Goal: Information Seeking & Learning: Learn about a topic

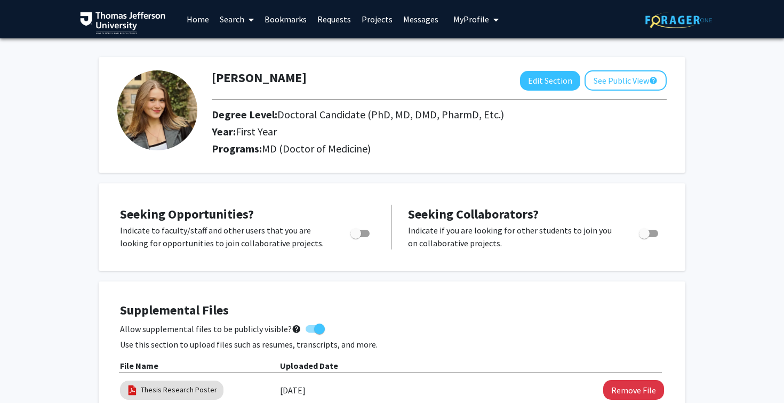
click at [221, 21] on link "Search" at bounding box center [236, 19] width 45 height 37
click at [247, 54] on span "Faculty/Staff" at bounding box center [253, 48] width 78 height 21
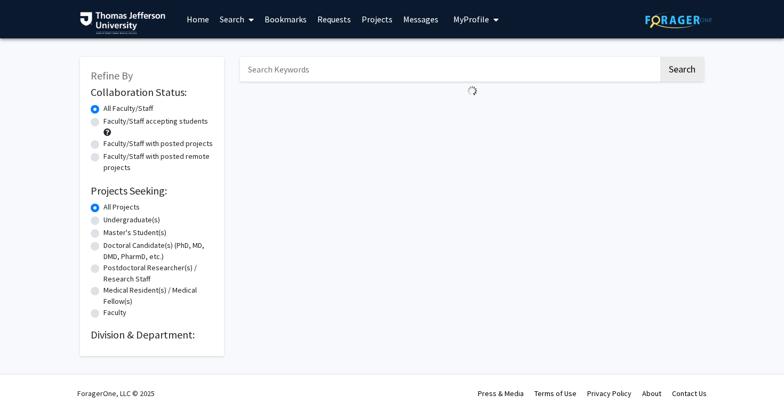
click at [293, 20] on link "Bookmarks" at bounding box center [285, 19] width 53 height 37
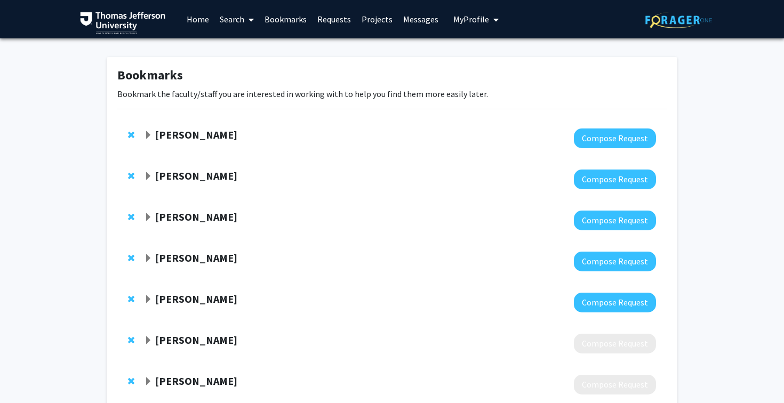
scroll to position [69, 0]
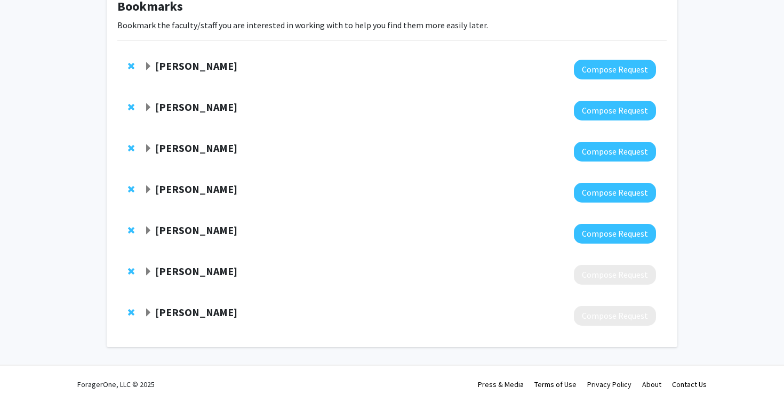
click at [193, 274] on strong "Olugbenga Okusanya" at bounding box center [196, 271] width 82 height 13
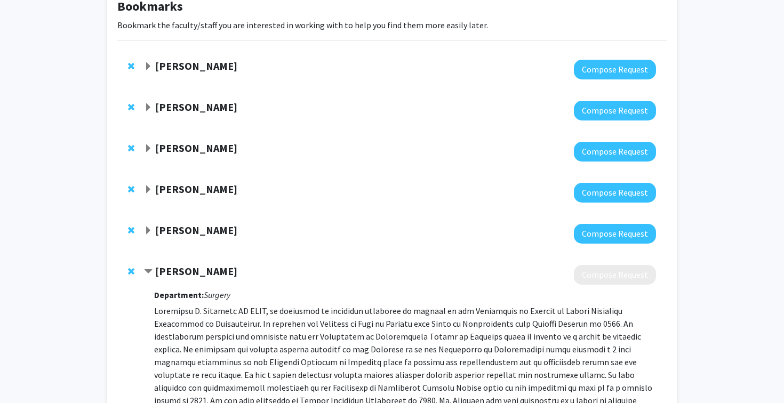
click at [193, 274] on strong "Olugbenga Okusanya" at bounding box center [196, 271] width 82 height 13
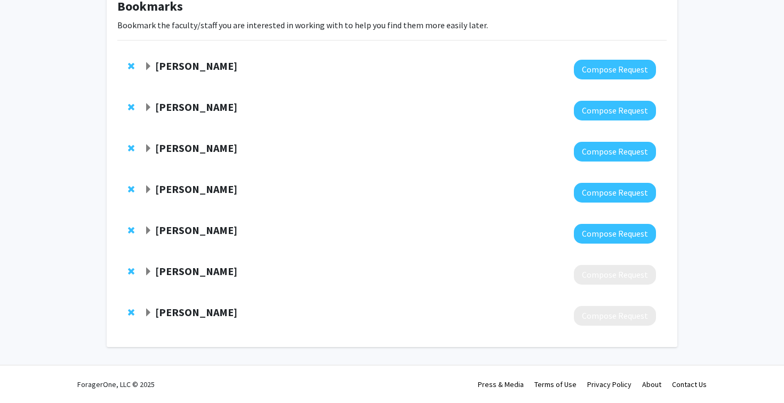
click at [196, 307] on strong "[PERSON_NAME]" at bounding box center [196, 312] width 82 height 13
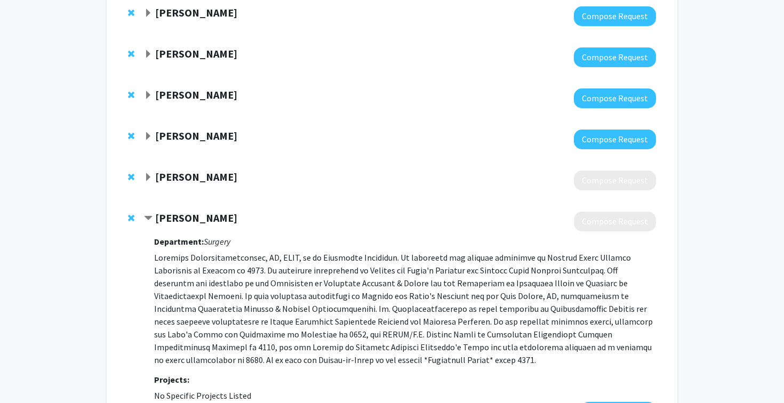
scroll to position [259, 0]
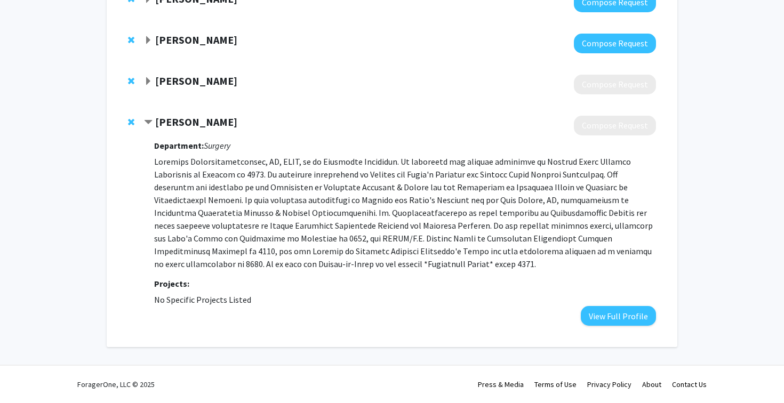
click at [177, 123] on strong "[PERSON_NAME]" at bounding box center [196, 121] width 82 height 13
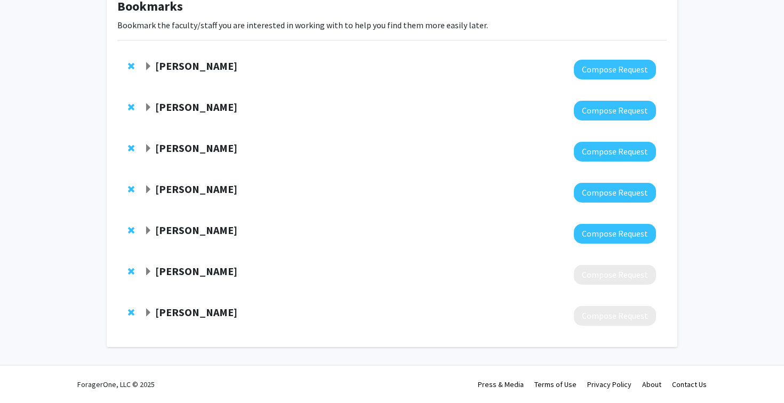
click at [203, 314] on strong "[PERSON_NAME]" at bounding box center [196, 312] width 82 height 13
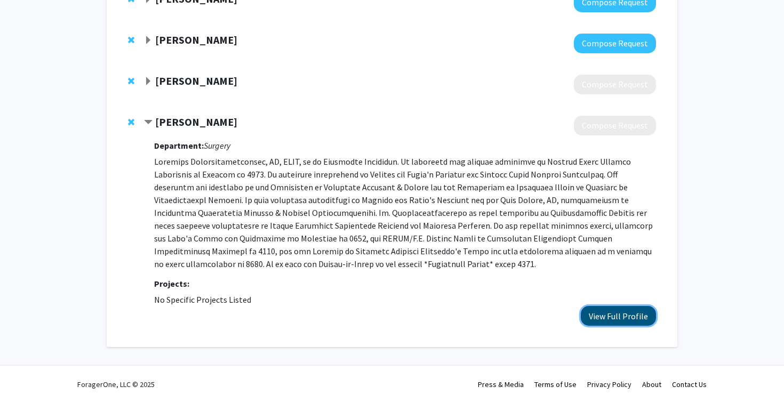
click at [601, 324] on button "View Full Profile" at bounding box center [618, 316] width 75 height 20
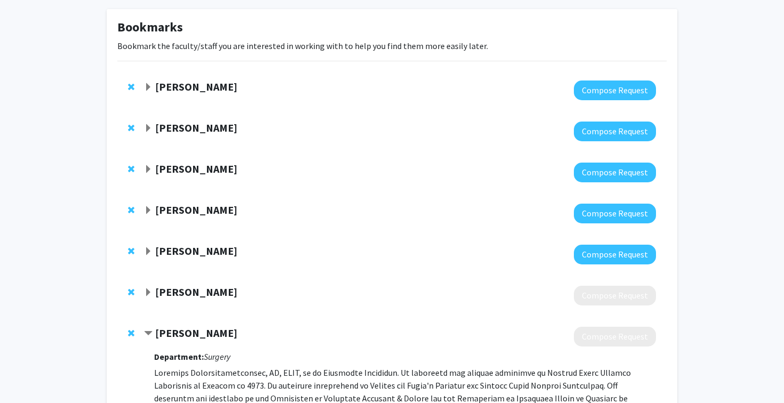
scroll to position [41, 0]
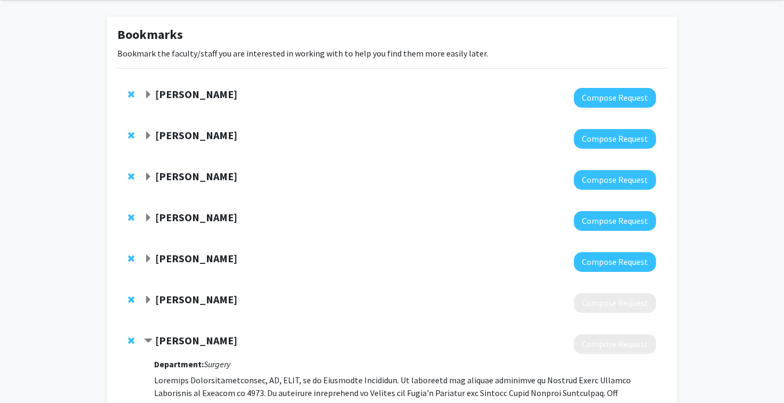
click at [211, 340] on strong "[PERSON_NAME]" at bounding box center [196, 340] width 82 height 13
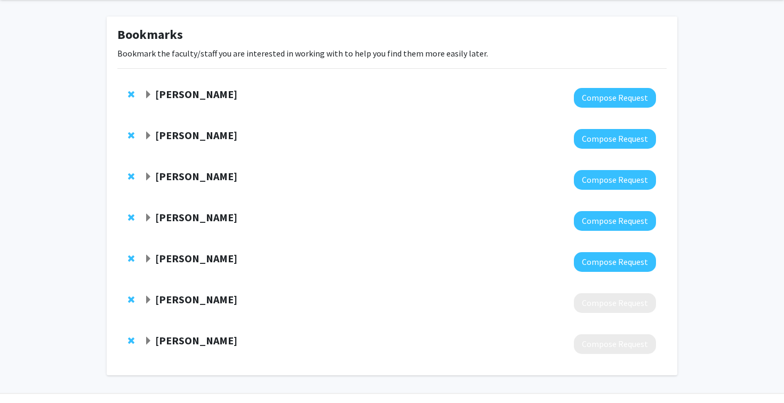
scroll to position [69, 0]
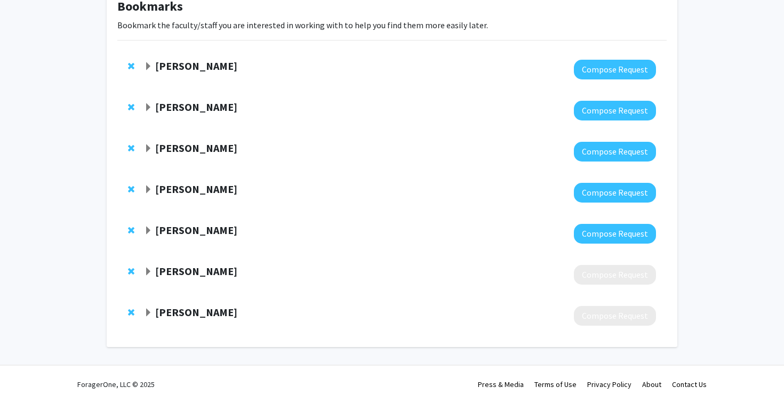
click at [170, 233] on strong "Elissa Miller" at bounding box center [196, 229] width 82 height 13
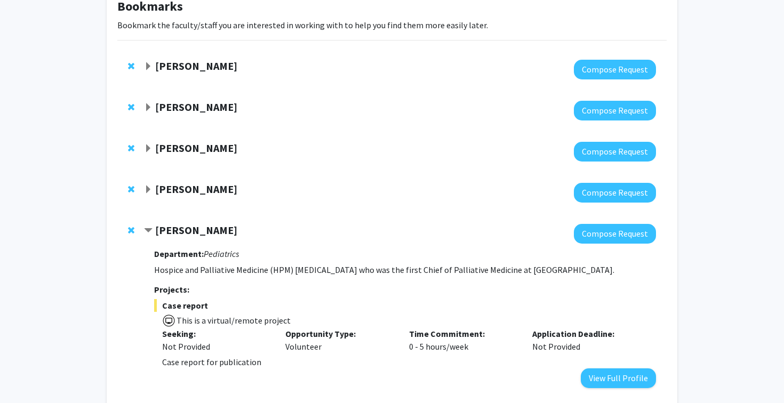
click at [180, 232] on strong "Elissa Miller" at bounding box center [196, 229] width 82 height 13
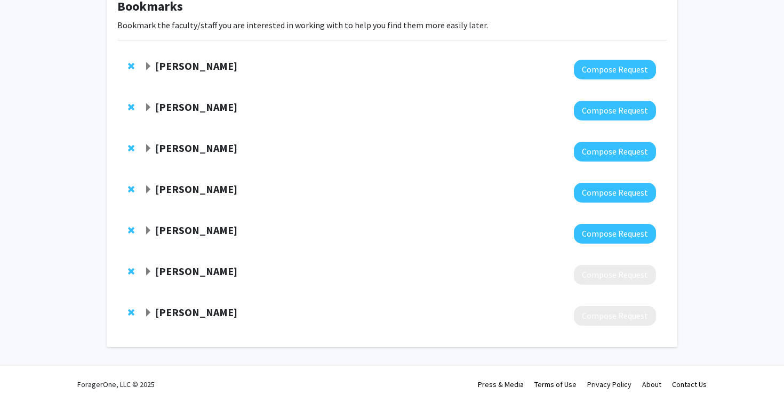
click at [183, 193] on strong "Katie Hunzinger" at bounding box center [196, 188] width 82 height 13
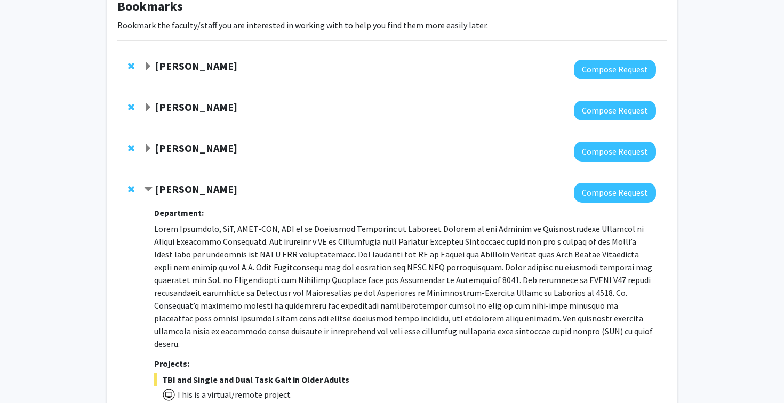
click at [181, 190] on strong "Katie Hunzinger" at bounding box center [196, 188] width 82 height 13
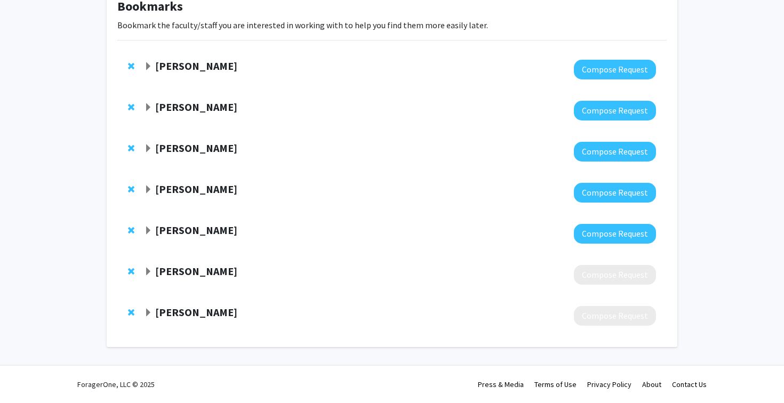
click at [178, 150] on strong "Mahdi Alizedah" at bounding box center [196, 147] width 82 height 13
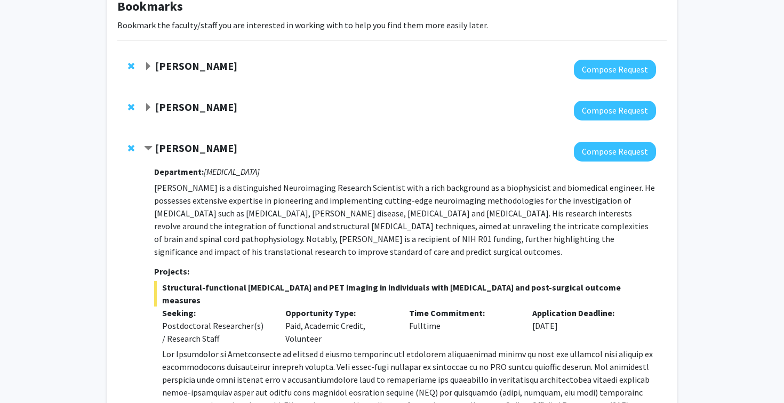
click at [178, 150] on strong "Mahdi Alizedah" at bounding box center [196, 147] width 82 height 13
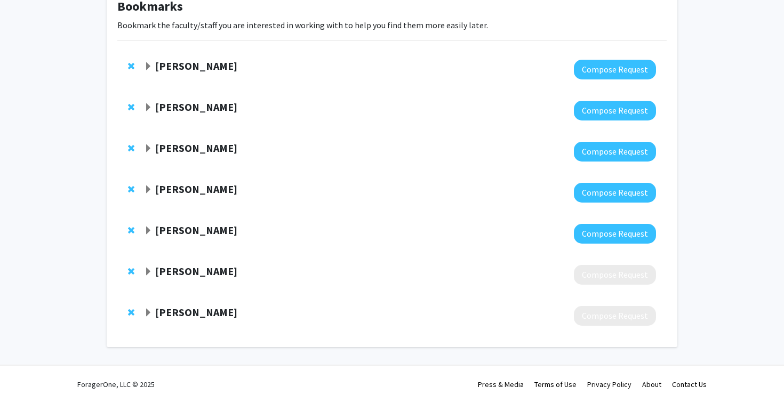
click at [173, 107] on strong "Charles Scott" at bounding box center [196, 106] width 82 height 13
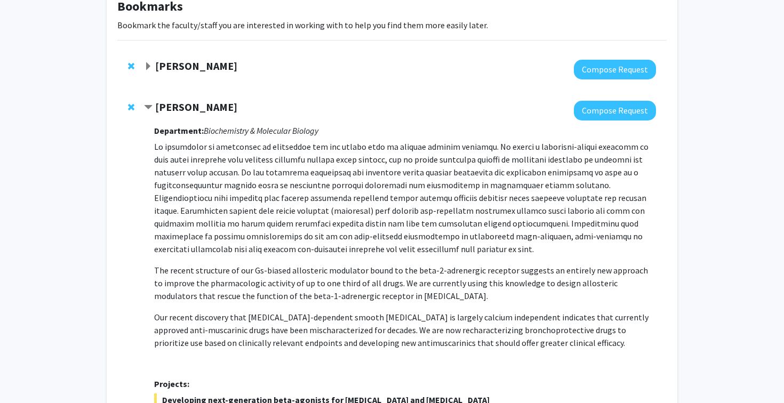
click at [173, 107] on strong "Charles Scott" at bounding box center [196, 106] width 82 height 13
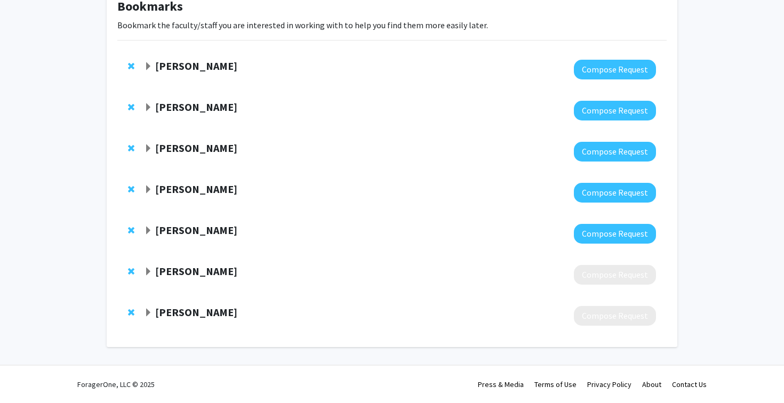
click at [178, 67] on strong "Elizabeth Wright-Jin" at bounding box center [196, 65] width 82 height 13
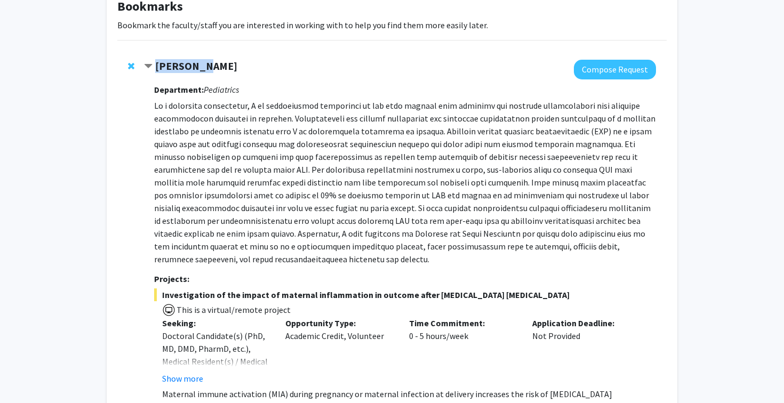
click at [178, 67] on strong "Elizabeth Wright-Jin" at bounding box center [196, 65] width 82 height 13
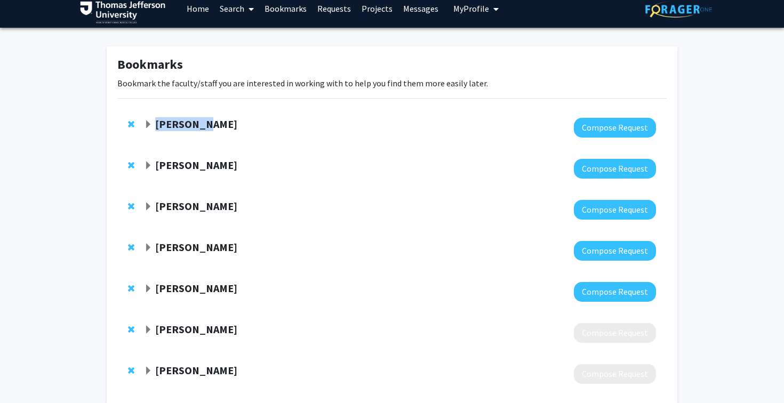
scroll to position [0, 0]
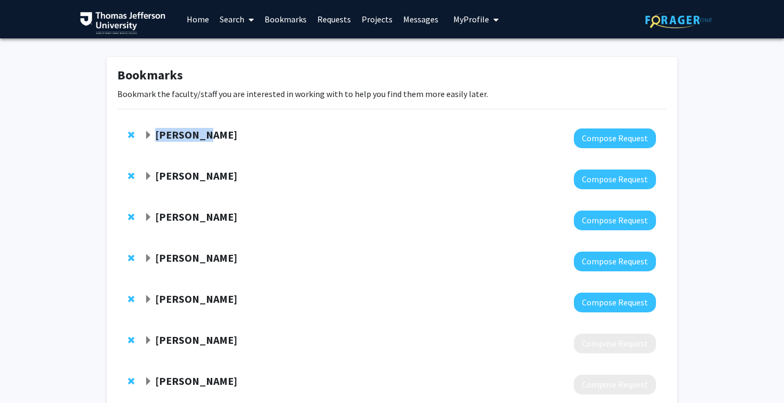
click at [198, 17] on link "Home" at bounding box center [197, 19] width 33 height 37
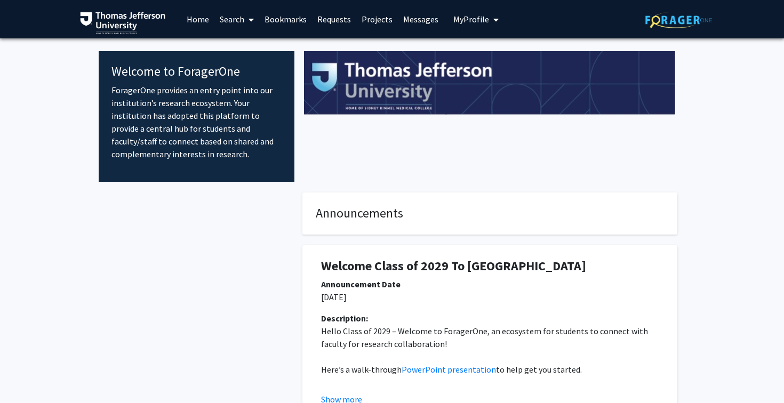
click at [245, 22] on span at bounding box center [249, 19] width 10 height 37
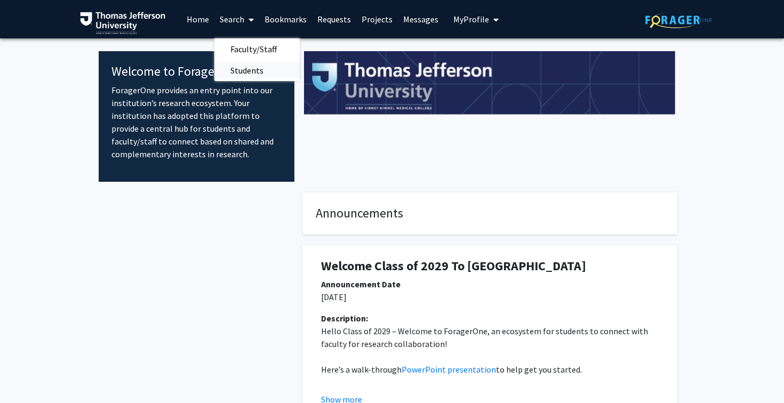
click at [251, 61] on span "Students" at bounding box center [246, 70] width 65 height 21
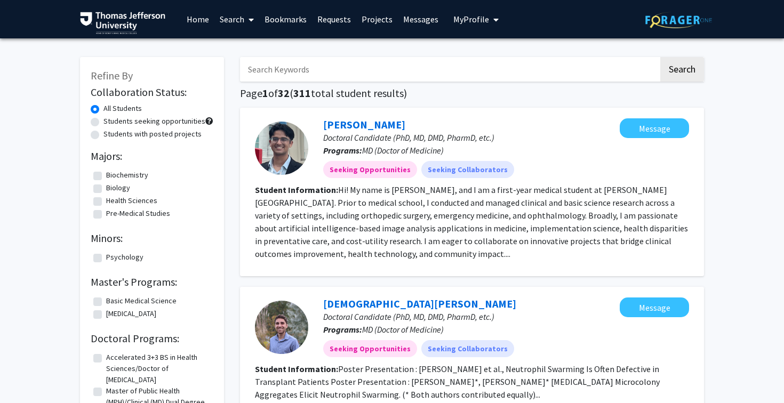
click at [240, 20] on link "Search" at bounding box center [236, 19] width 45 height 37
click at [255, 46] on span "Faculty/Staff" at bounding box center [253, 48] width 78 height 21
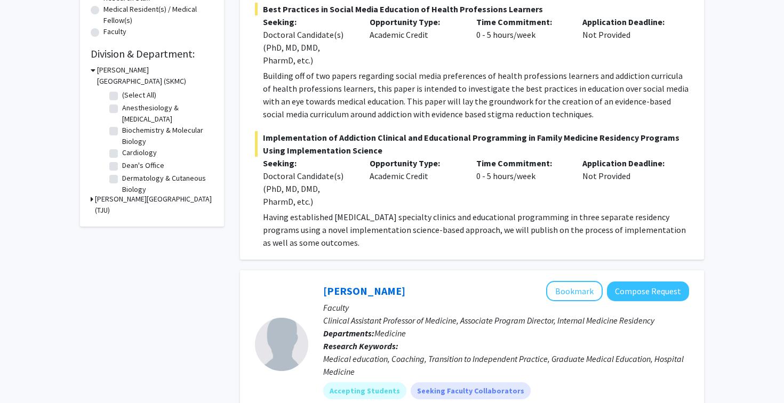
click at [148, 153] on label "Cardiology" at bounding box center [139, 152] width 35 height 11
click at [129, 153] on input "Cardiology" at bounding box center [125, 150] width 7 height 7
checkbox input "true"
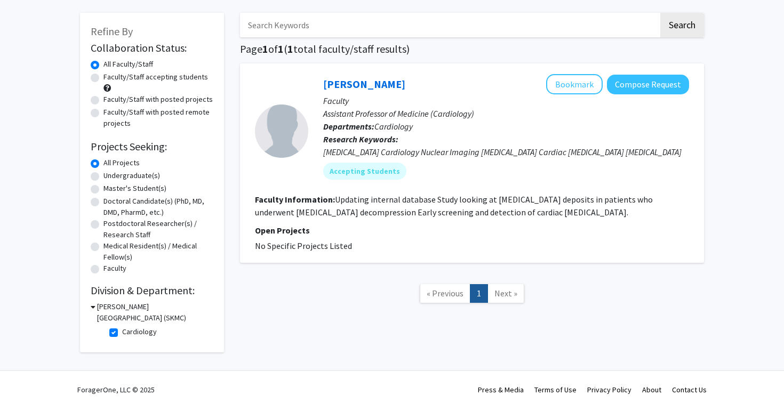
scroll to position [50, 0]
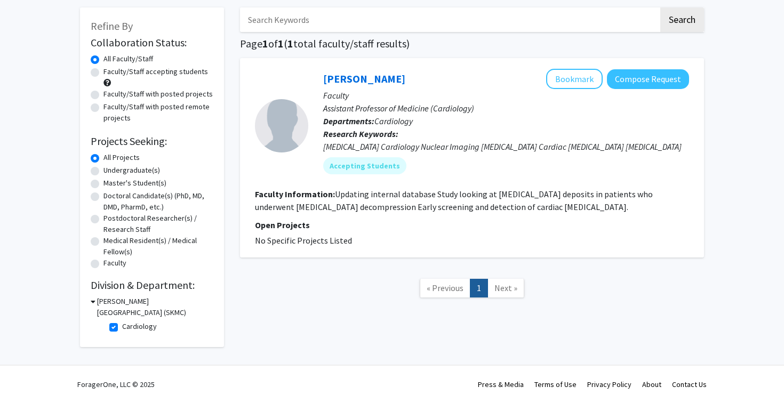
click at [114, 335] on fg-checkbox-list "Cardiology Cardiology" at bounding box center [160, 327] width 107 height 18
click at [122, 327] on label "Cardiology" at bounding box center [139, 326] width 35 height 11
click at [122, 327] on input "Cardiology" at bounding box center [125, 324] width 7 height 7
checkbox input "false"
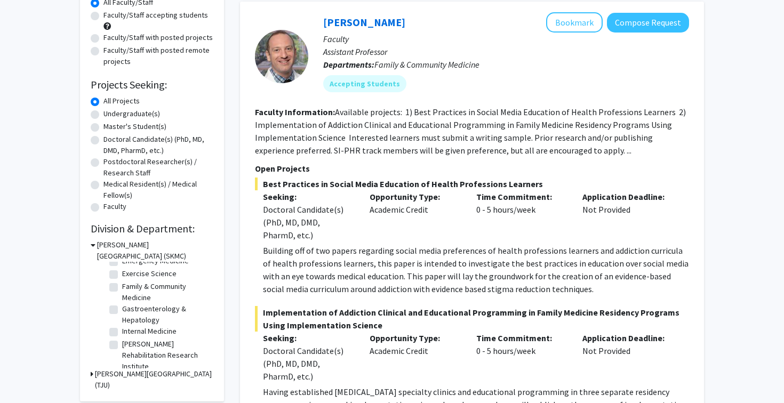
scroll to position [125, 0]
click at [127, 375] on h3 "Thomas Jefferson University (TJU)" at bounding box center [154, 380] width 118 height 22
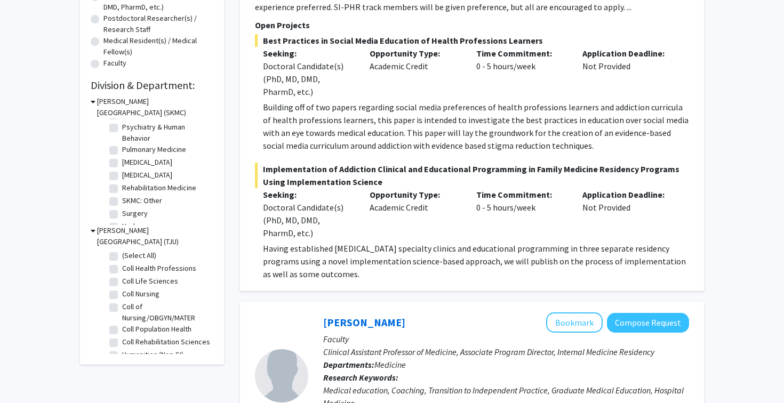
scroll to position [467, 0]
click at [134, 202] on label "Surgery" at bounding box center [135, 202] width 26 height 11
click at [129, 202] on input "Surgery" at bounding box center [125, 200] width 7 height 7
checkbox input "true"
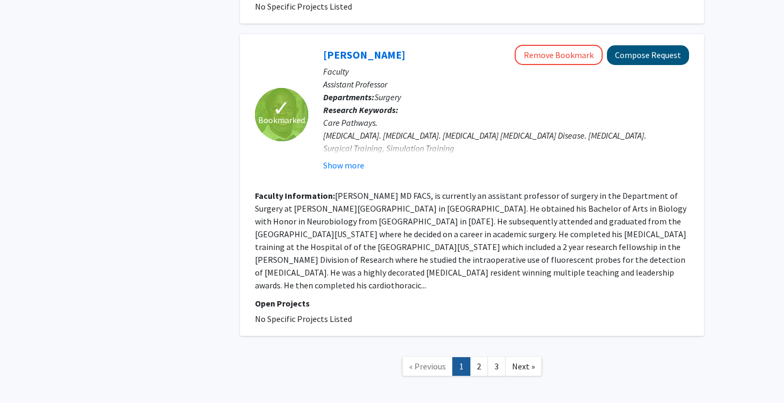
scroll to position [1870, 0]
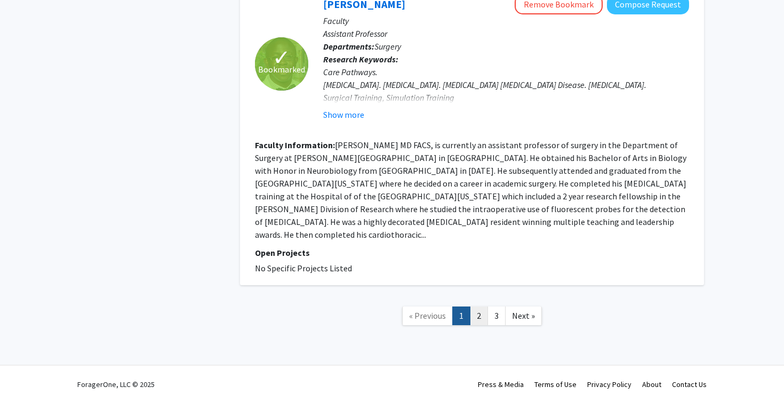
click at [480, 315] on link "2" at bounding box center [479, 316] width 18 height 19
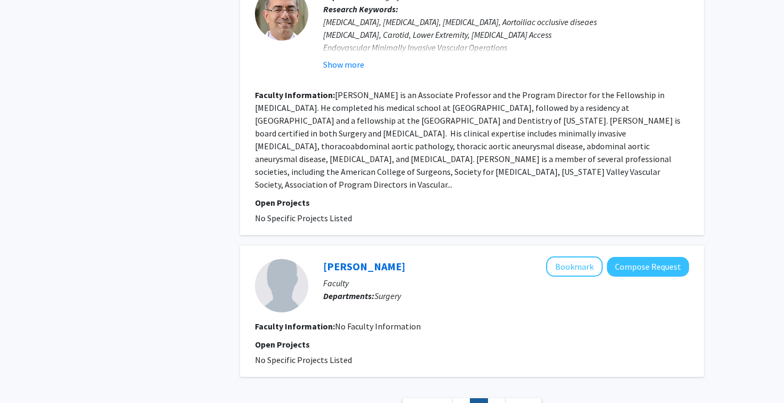
scroll to position [1909, 0]
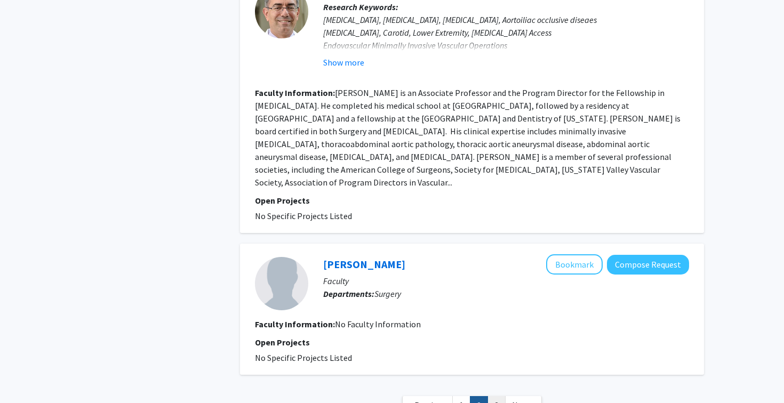
click at [499, 396] on link "3" at bounding box center [496, 405] width 18 height 19
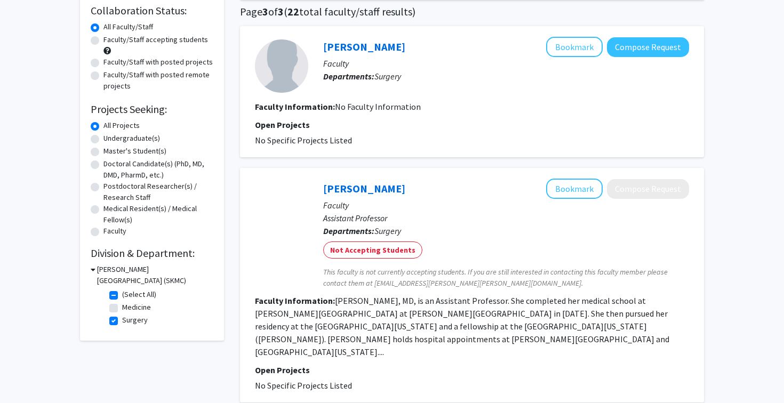
scroll to position [94, 0]
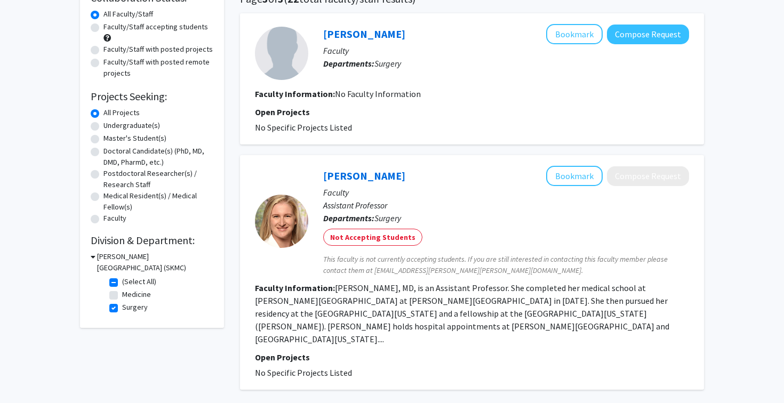
click at [122, 309] on label "Surgery" at bounding box center [135, 307] width 26 height 11
click at [122, 309] on input "Surgery" at bounding box center [125, 305] width 7 height 7
checkbox input "false"
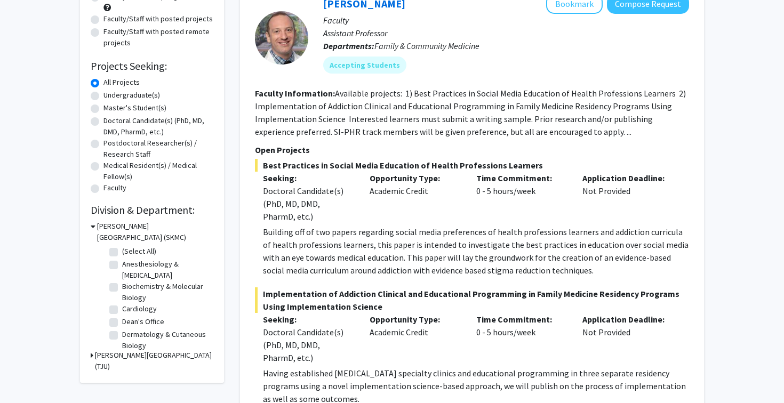
scroll to position [9, 0]
click at [140, 258] on label "Anesthesiology & Perioperative Medicine" at bounding box center [166, 261] width 89 height 22
click at [129, 257] on input "Anesthesiology & Perioperative Medicine" at bounding box center [125, 253] width 7 height 7
checkbox input "true"
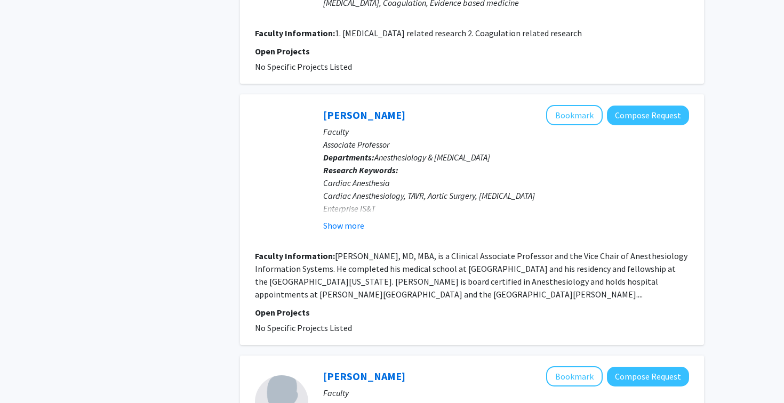
scroll to position [1333, 0]
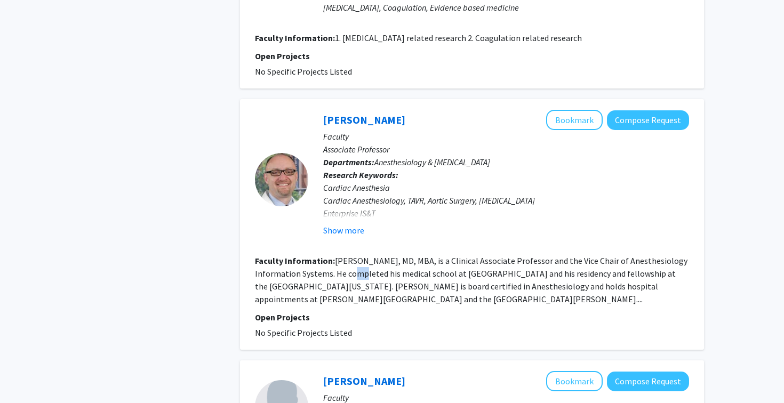
drag, startPoint x: 356, startPoint y: 237, endPoint x: 367, endPoint y: 237, distance: 10.7
click at [367, 255] on fg-read-more "Kent B. Berg, MD, MBA, is a Clinical Associate Professor and the Vice Chair of …" at bounding box center [471, 279] width 433 height 49
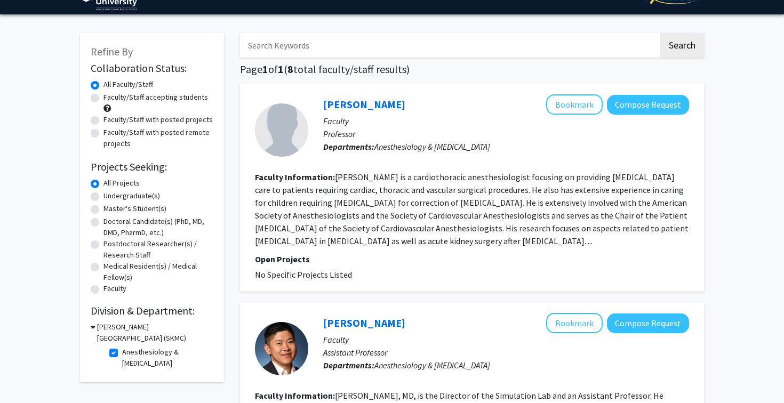
scroll to position [31, 0]
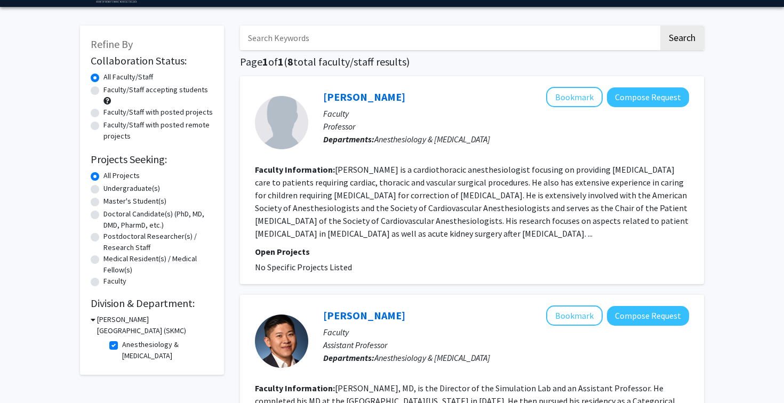
click at [122, 345] on label "Anesthesiology & Perioperative Medicine" at bounding box center [166, 350] width 89 height 22
click at [122, 345] on input "Anesthesiology & Perioperative Medicine" at bounding box center [125, 342] width 7 height 7
checkbox input "false"
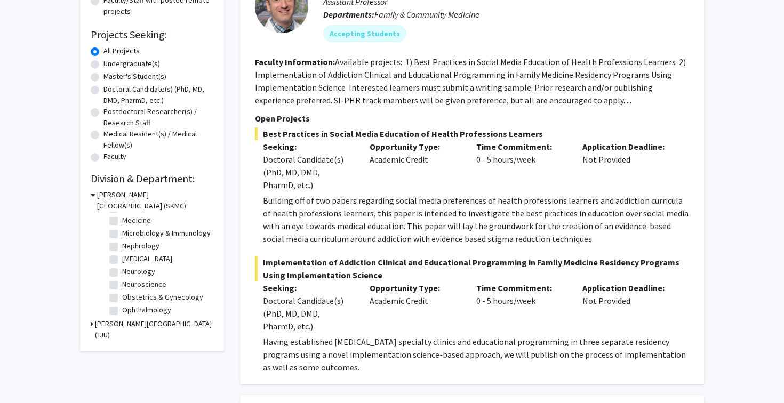
scroll to position [248, 0]
click at [138, 259] on label "Neurological Surgery" at bounding box center [147, 258] width 50 height 11
click at [129, 259] on input "Neurological Surgery" at bounding box center [125, 256] width 7 height 7
checkbox input "true"
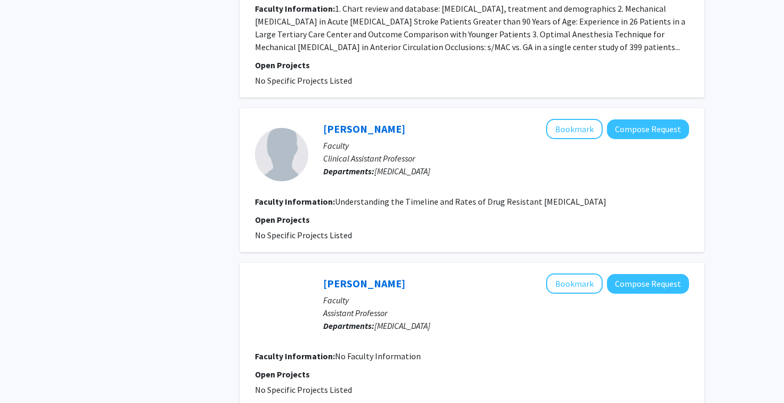
scroll to position [2639, 0]
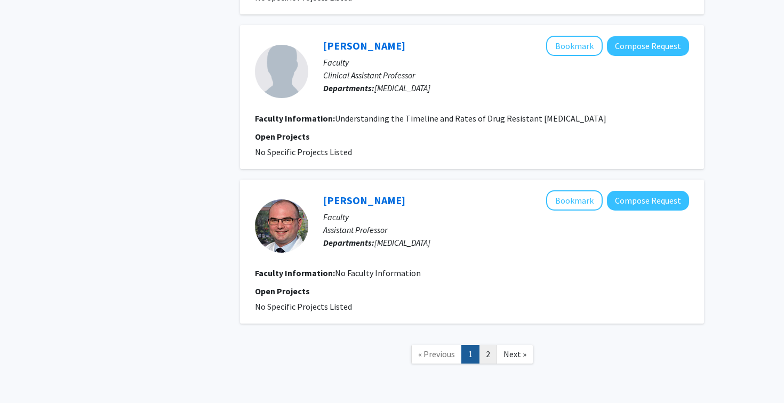
click at [484, 345] on link "2" at bounding box center [488, 354] width 18 height 19
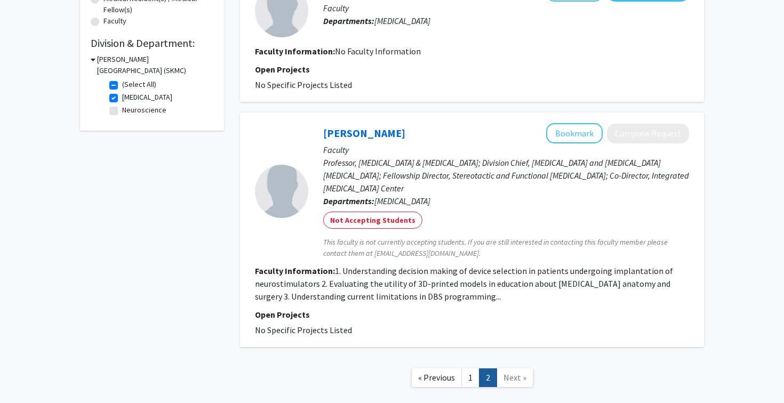
scroll to position [293, 0]
click at [462, 377] on link "1" at bounding box center [470, 376] width 18 height 19
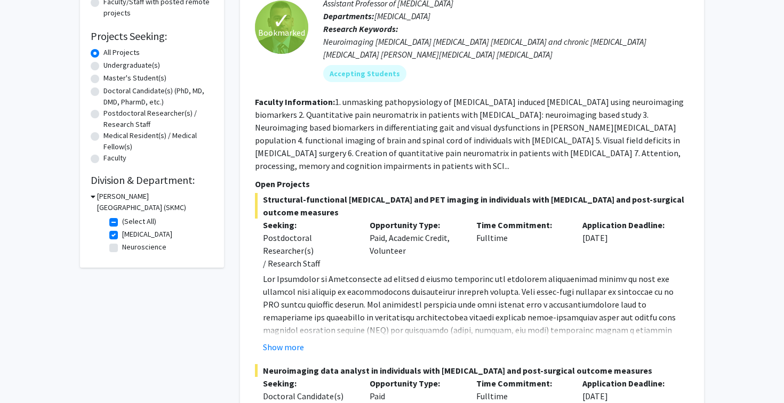
scroll to position [165, 0]
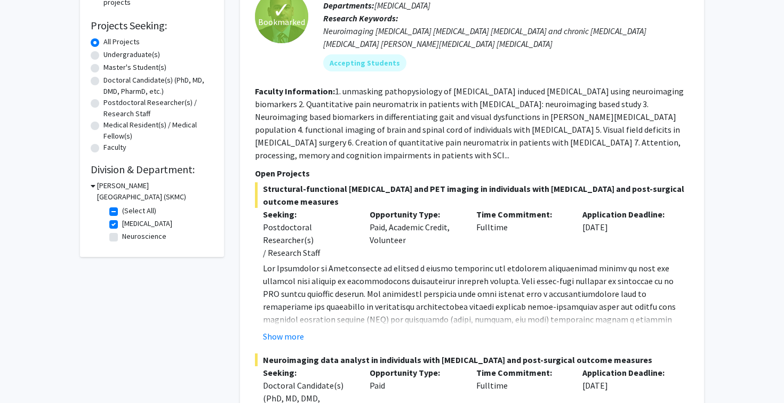
click at [122, 225] on label "Neurological Surgery" at bounding box center [147, 223] width 50 height 11
click at [122, 225] on input "Neurological Surgery" at bounding box center [125, 221] width 7 height 7
checkbox input "false"
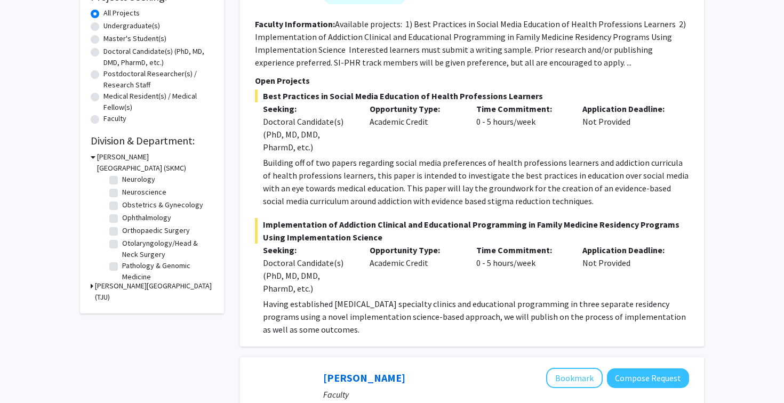
scroll to position [303, 0]
click at [144, 218] on label "Ophthalmology" at bounding box center [146, 216] width 49 height 11
click at [129, 218] on input "Ophthalmology" at bounding box center [125, 214] width 7 height 7
checkbox input "true"
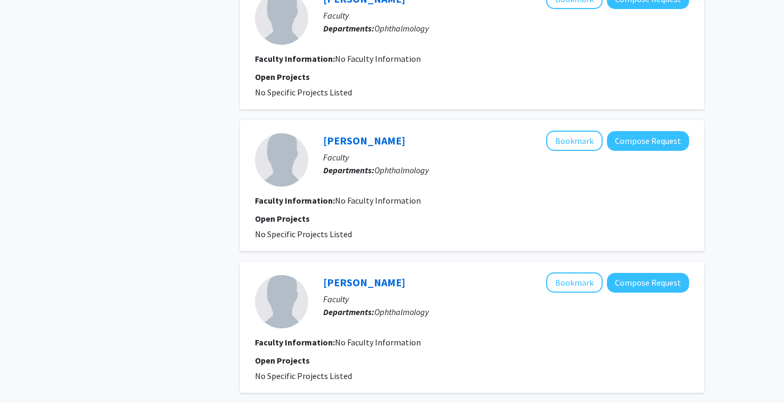
scroll to position [1337, 0]
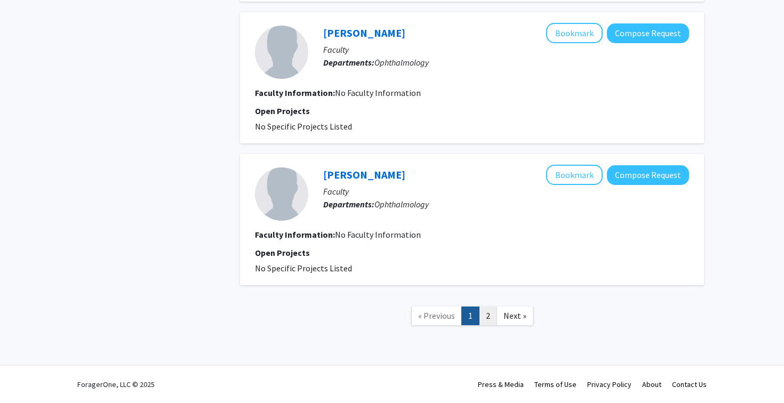
click at [485, 313] on link "2" at bounding box center [488, 316] width 18 height 19
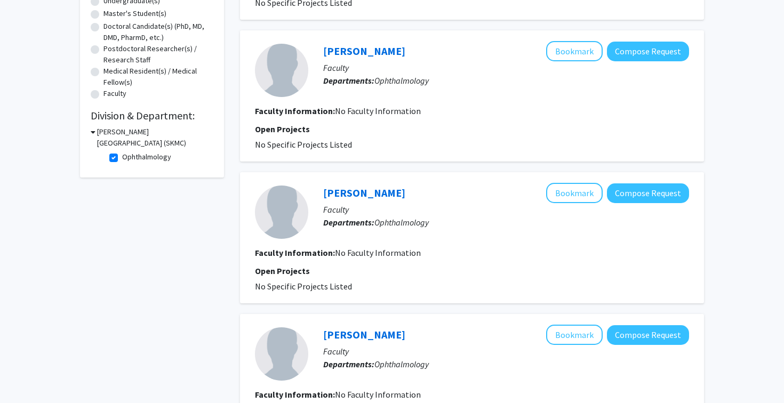
scroll to position [321, 0]
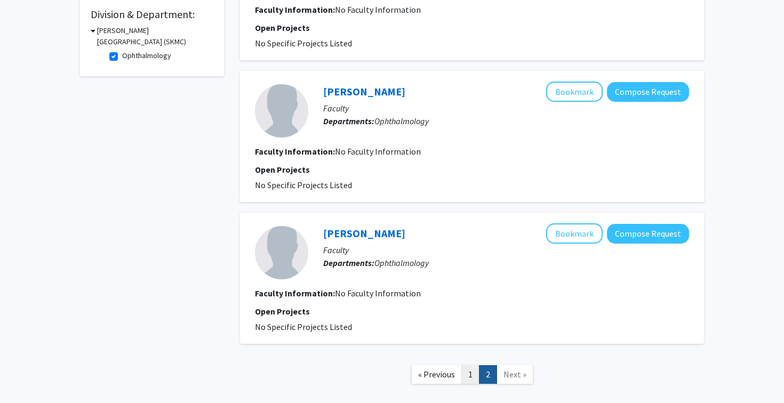
click at [474, 378] on link "1" at bounding box center [470, 374] width 18 height 19
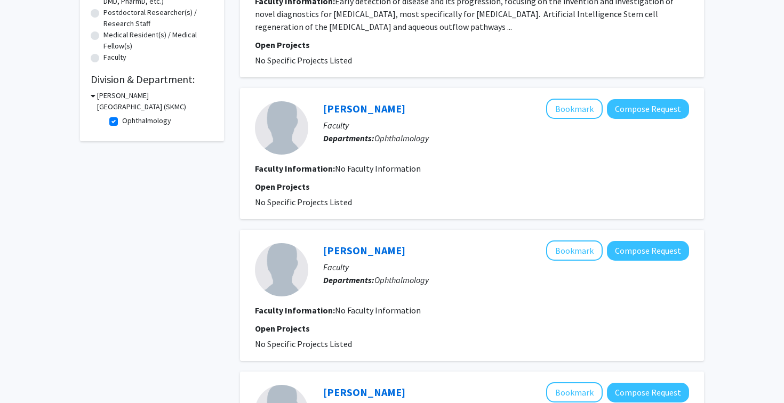
scroll to position [232, 0]
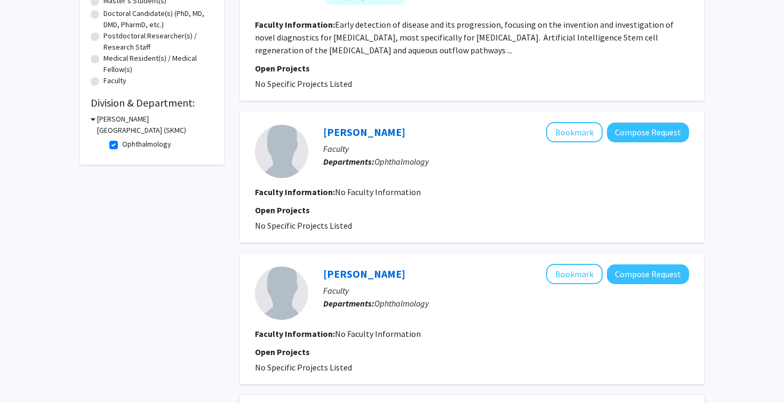
click at [122, 147] on label "Ophthalmology" at bounding box center [146, 144] width 49 height 11
click at [122, 146] on input "Ophthalmology" at bounding box center [125, 142] width 7 height 7
checkbox input "false"
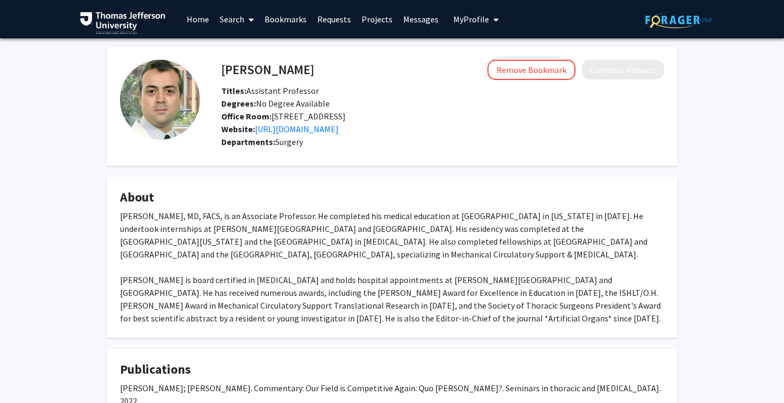
click at [619, 82] on div "[PERSON_NAME] Remove Bookmark Compose Request Titles: Assistant Professor Degre…" at bounding box center [442, 98] width 459 height 76
